Goal: Find specific page/section: Find specific page/section

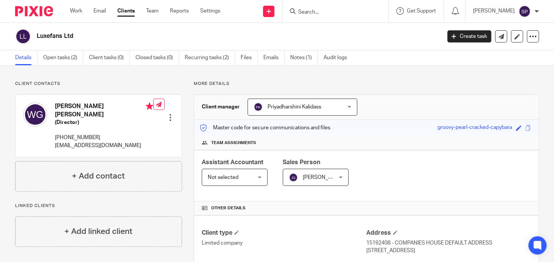
scroll to position [151, 0]
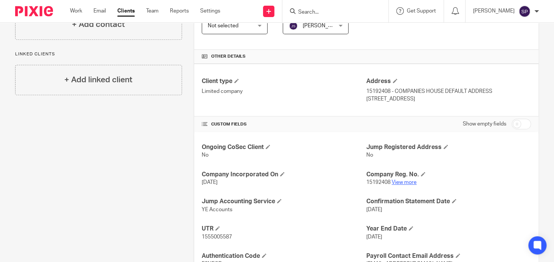
click at [400, 179] on link "View more" at bounding box center [404, 181] width 25 height 5
click at [309, 12] on input "Search" at bounding box center [332, 12] width 68 height 7
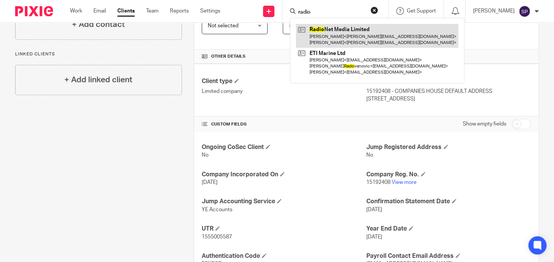
type input "radio"
click at [338, 28] on link at bounding box center [377, 35] width 162 height 23
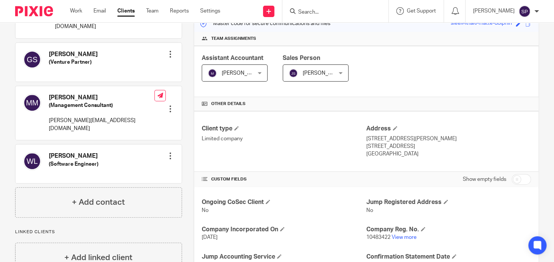
scroll to position [114, 0]
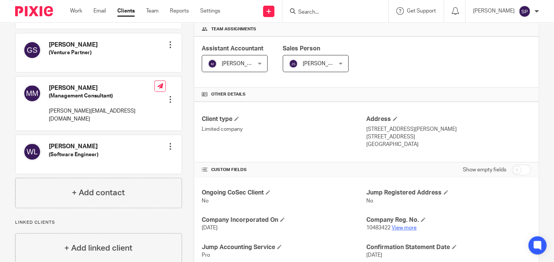
click at [401, 225] on link "View more" at bounding box center [404, 227] width 25 height 5
